Goal: Download file/media

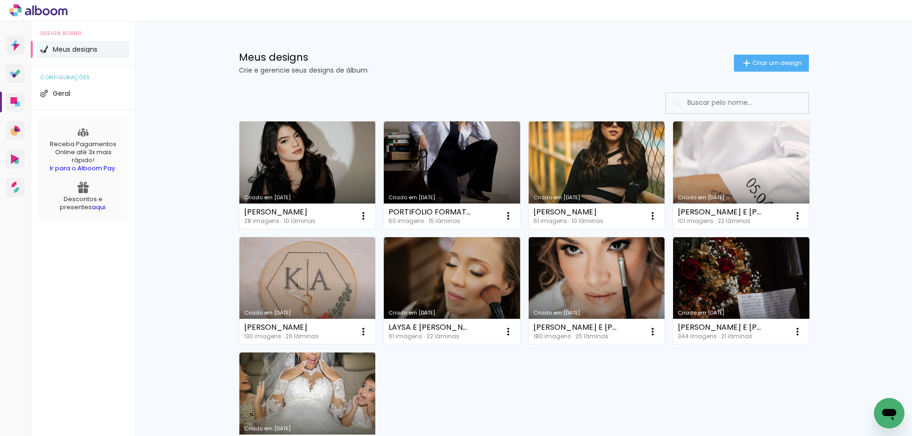
click at [308, 146] on link "Criado em [DATE]" at bounding box center [307, 175] width 136 height 107
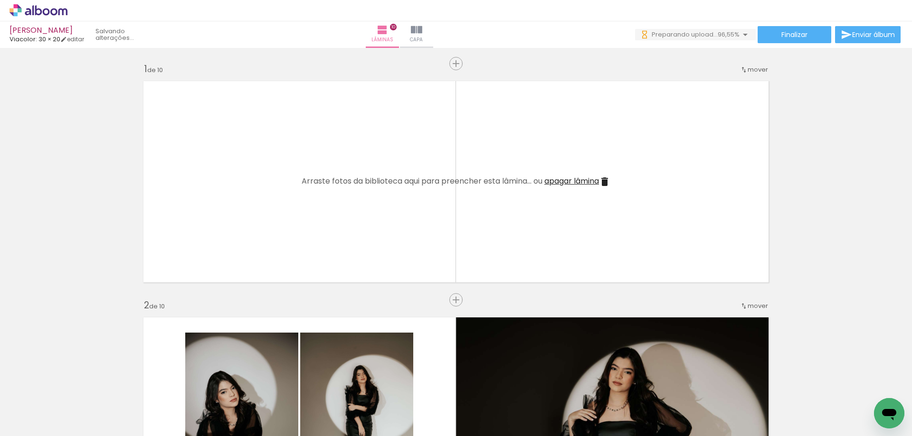
scroll to position [0, 711]
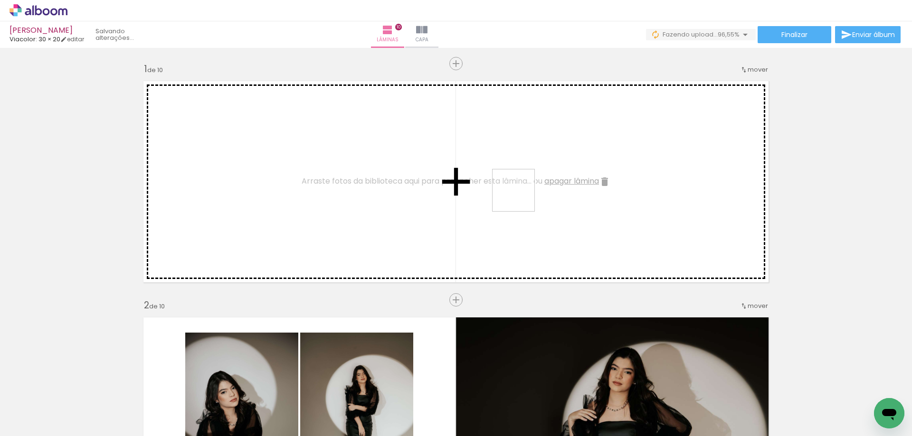
drag, startPoint x: 874, startPoint y: 403, endPoint x: 520, endPoint y: 197, distance: 409.9
click at [520, 197] on quentale-workspace at bounding box center [456, 218] width 912 height 436
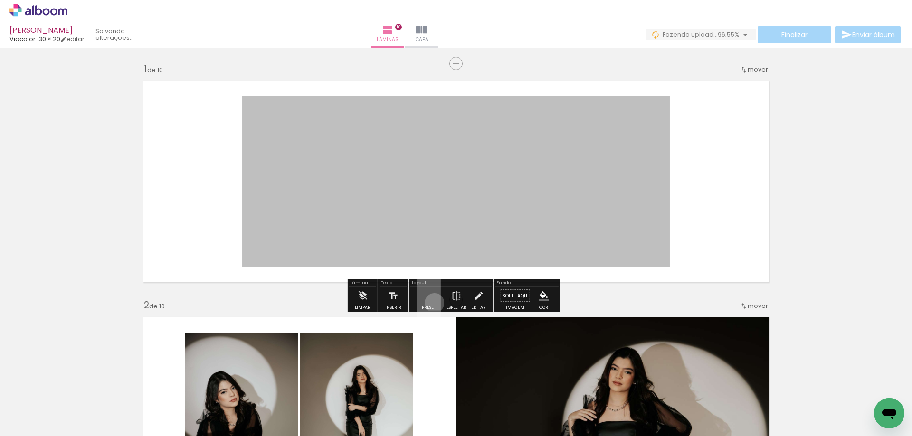
click at [432, 303] on quentale-layouter at bounding box center [429, 295] width 24 height 45
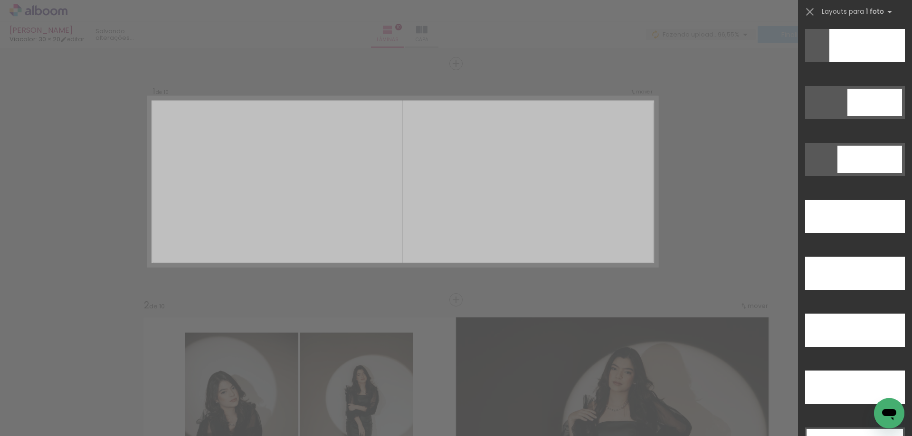
scroll to position [2896, 0]
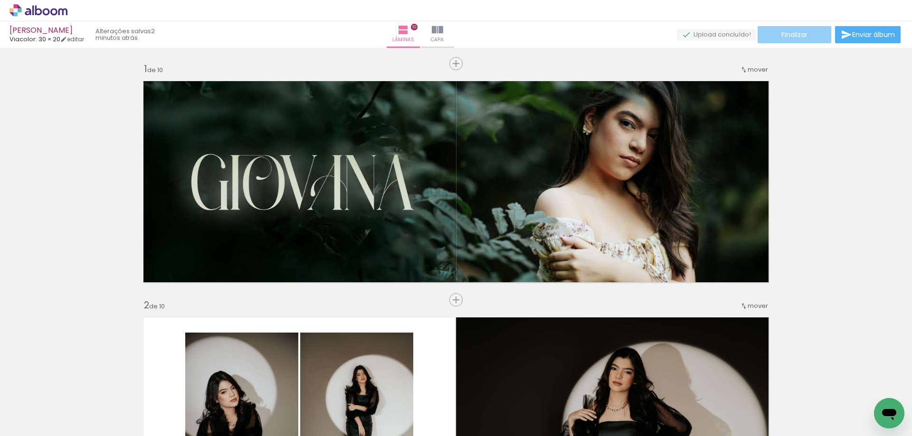
click at [782, 38] on span "Finalizar" at bounding box center [794, 34] width 26 height 7
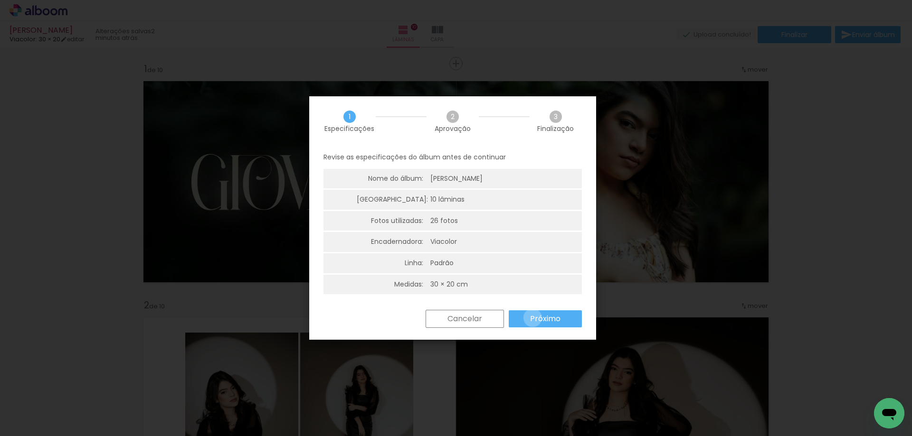
click at [0, 0] on slot "Próximo" at bounding box center [0, 0] width 0 height 0
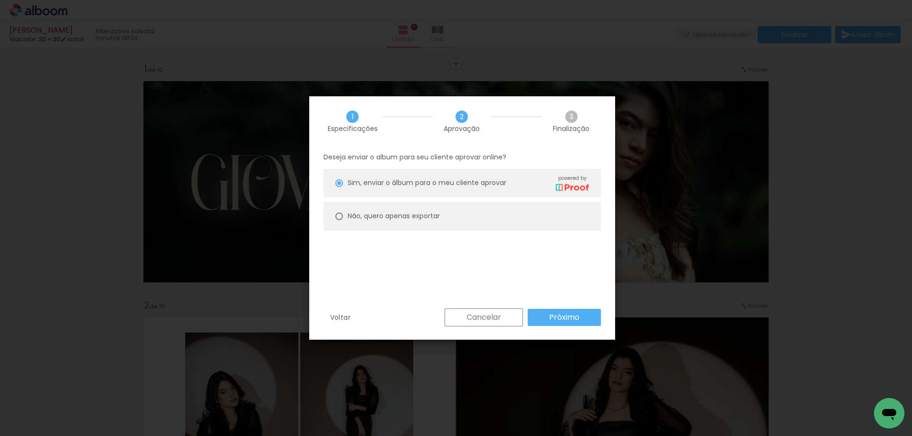
click at [0, 0] on slot "Não, quero apenas exportar" at bounding box center [0, 0] width 0 height 0
type paper-radio-button "on"
click at [546, 316] on paper-button "Próximo" at bounding box center [563, 317] width 73 height 17
type input "Alta, 300 DPI"
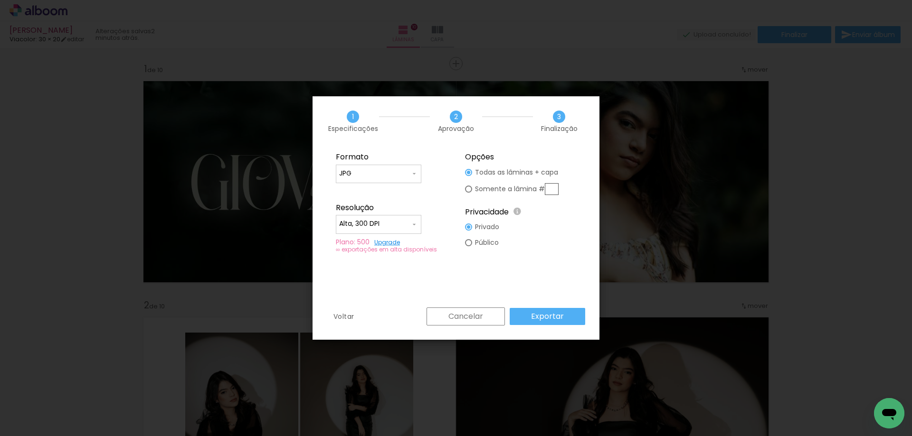
click at [0, 0] on slot "Exportar" at bounding box center [0, 0] width 0 height 0
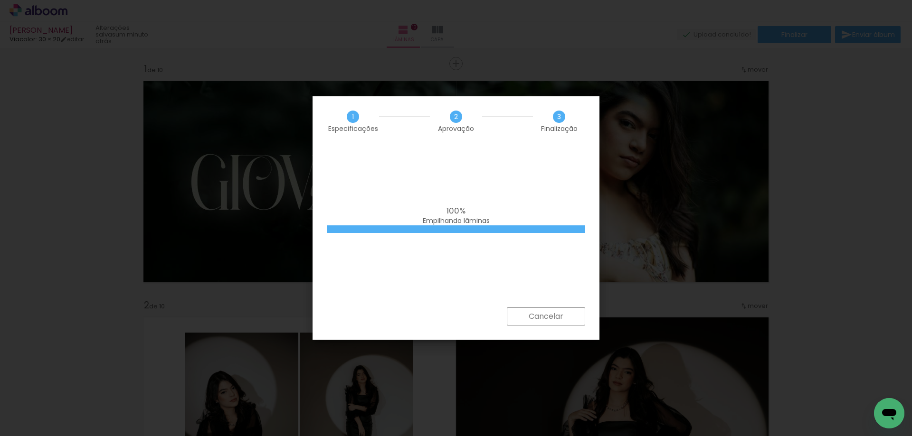
click at [511, 228] on div at bounding box center [456, 230] width 258 height 8
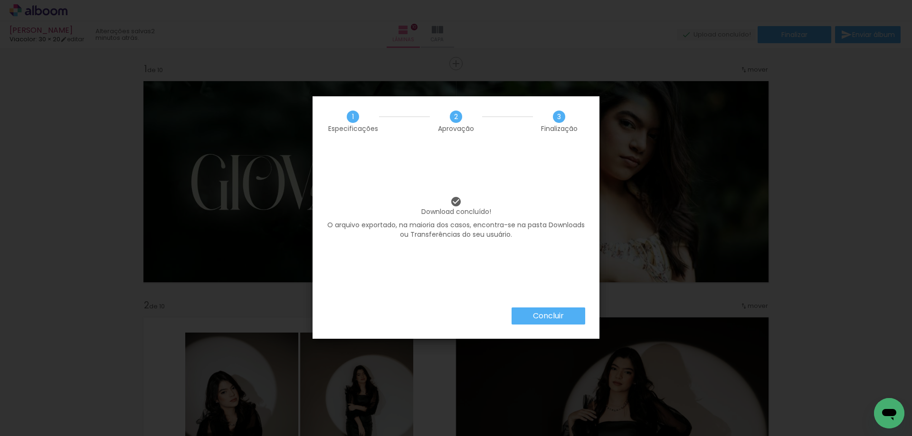
click at [571, 313] on paper-button "Concluir" at bounding box center [548, 316] width 74 height 17
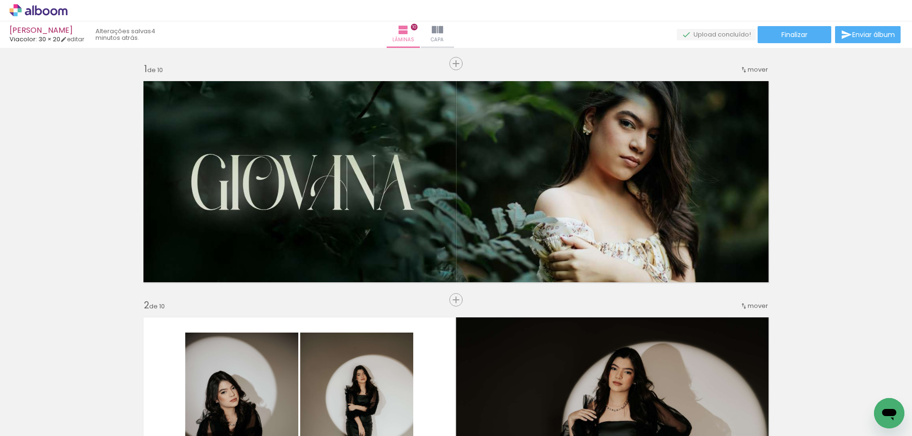
click at [51, 34] on div "[PERSON_NAME]" at bounding box center [46, 31] width 75 height 9
